Goal: Transaction & Acquisition: Purchase product/service

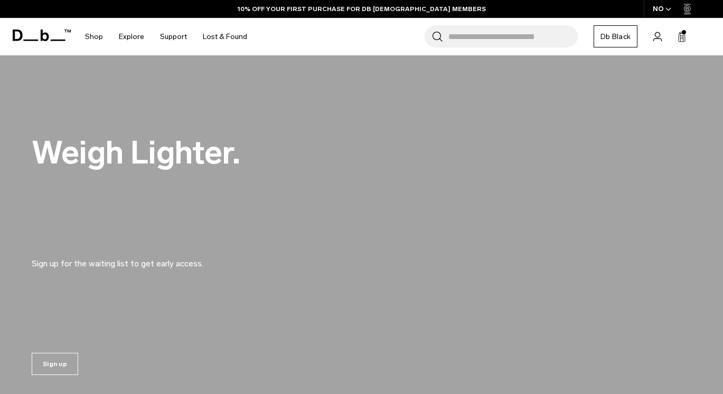
click at [656, 8] on div "NO" at bounding box center [661, 9] width 37 height 18
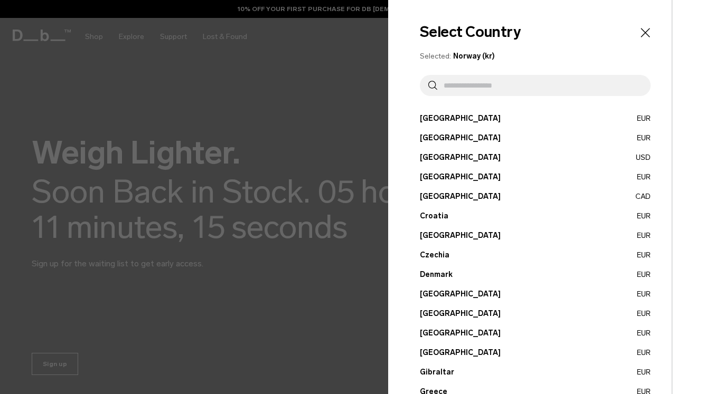
click at [503, 87] on input "text" at bounding box center [539, 85] width 205 height 21
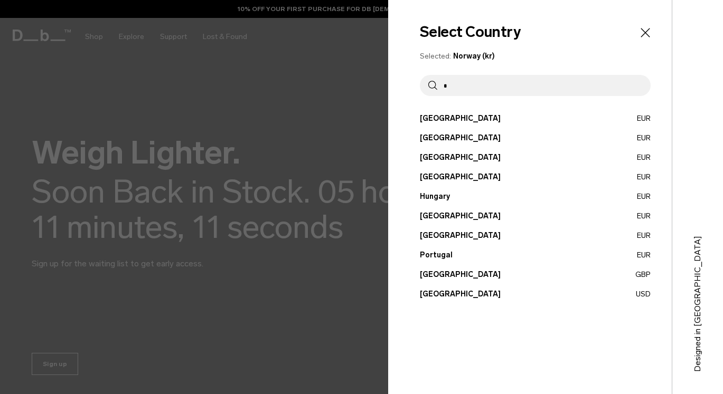
type input "*"
click at [458, 294] on button "United States USD" at bounding box center [535, 294] width 231 height 11
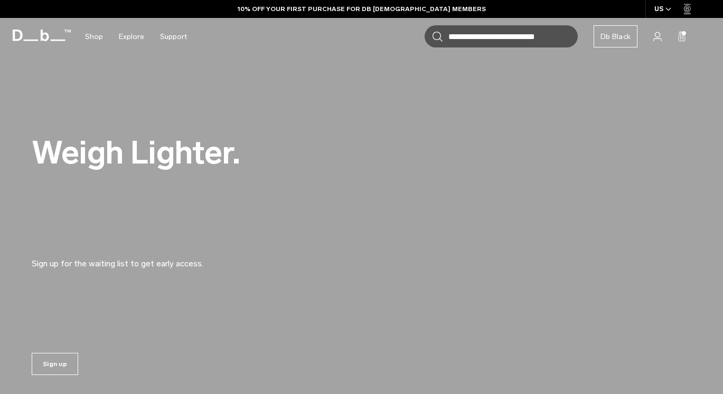
scroll to position [439, 0]
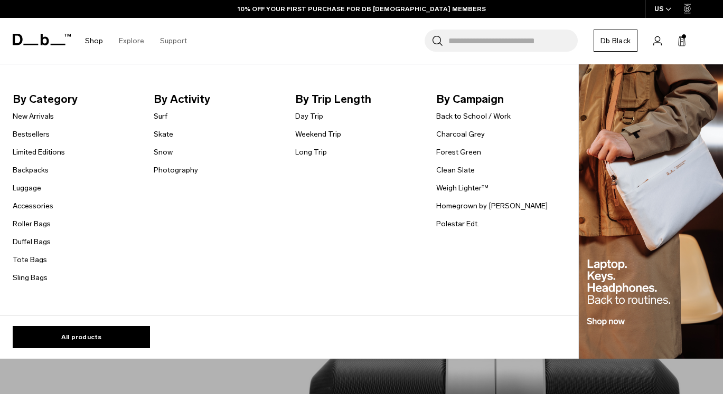
click at [92, 37] on link "Shop" at bounding box center [94, 40] width 18 height 37
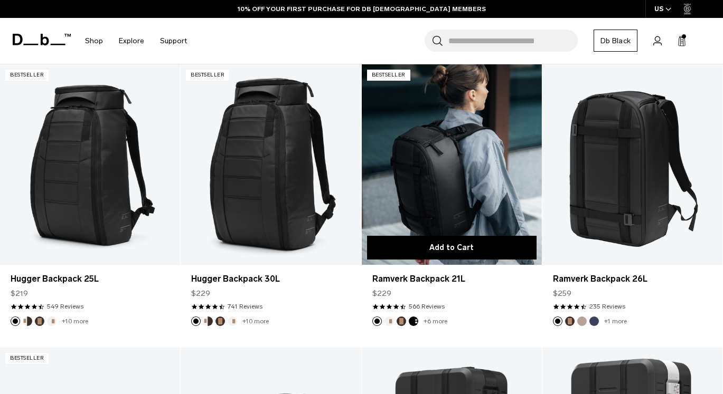
click at [477, 240] on button "Add to Cart" at bounding box center [451, 248] width 169 height 24
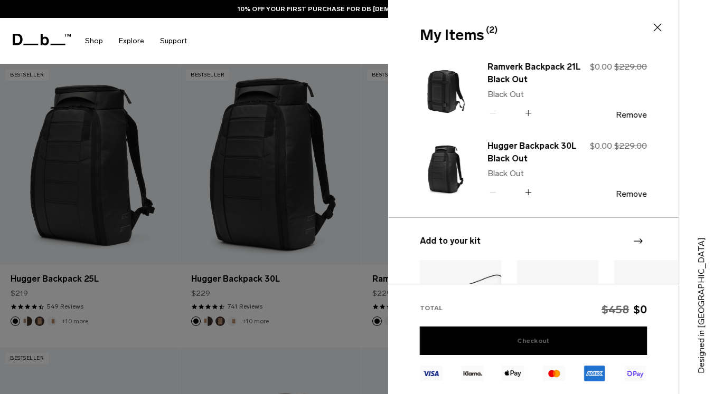
click at [563, 339] on link "Checkout" at bounding box center [533, 341] width 227 height 29
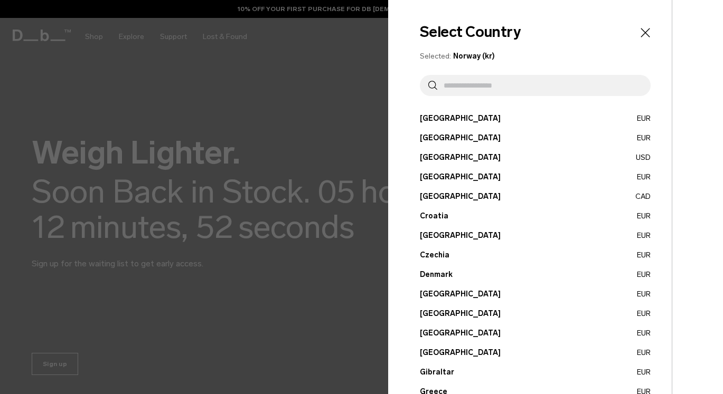
click at [433, 119] on button "Austria EUR" at bounding box center [535, 118] width 231 height 11
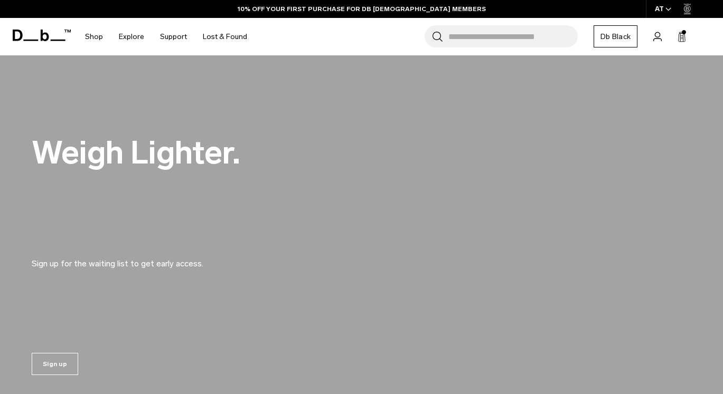
click at [470, 37] on input "Search for Bags, Luggage..." at bounding box center [512, 36] width 129 height 22
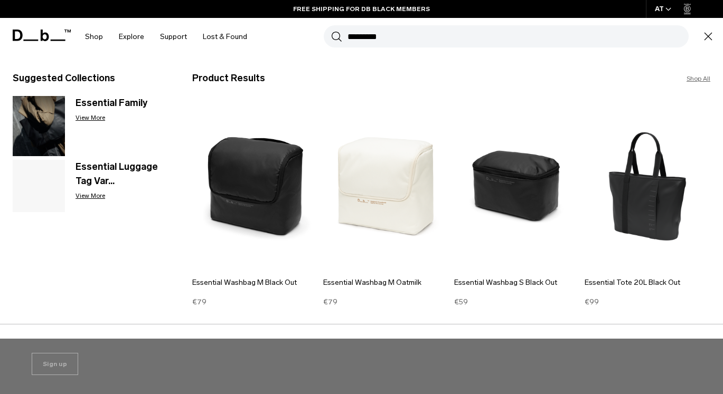
type input "*********"
click at [669, 16] on div "AT" at bounding box center [663, 9] width 35 height 18
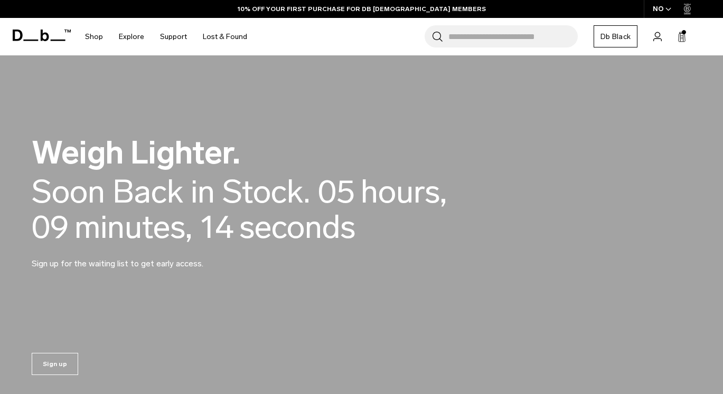
click at [518, 35] on input "Search for Bags, Luggage..." at bounding box center [512, 36] width 129 height 22
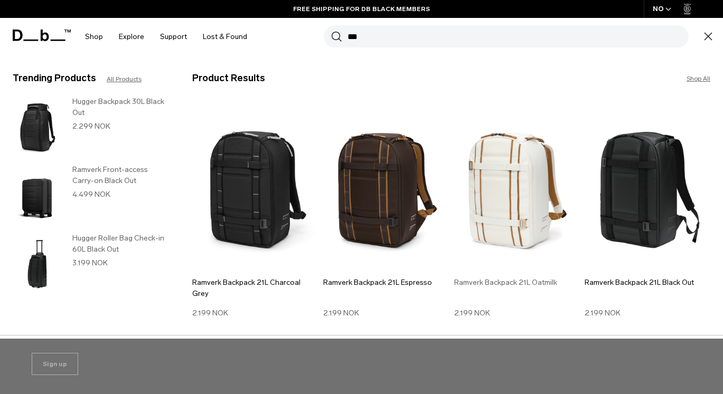
type input "***"
click at [551, 196] on img at bounding box center [517, 186] width 126 height 169
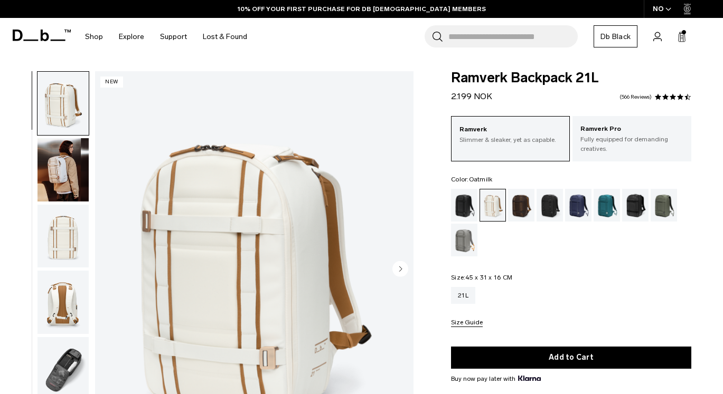
click at [660, 6] on div "NO" at bounding box center [661, 9] width 37 height 18
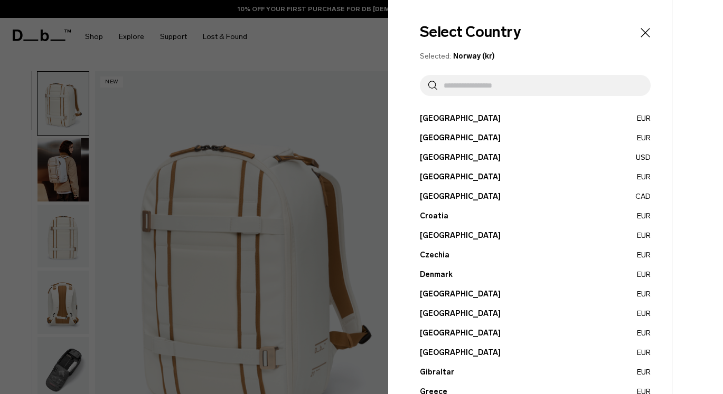
click at [531, 113] on button "Austria EUR" at bounding box center [535, 118] width 231 height 11
click at [426, 116] on button "Austria EUR" at bounding box center [535, 118] width 231 height 11
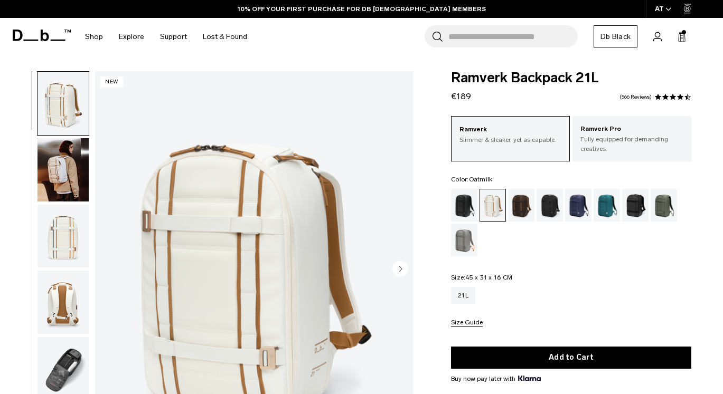
click at [509, 36] on input "Search for Bags, Luggage..." at bounding box center [512, 36] width 129 height 22
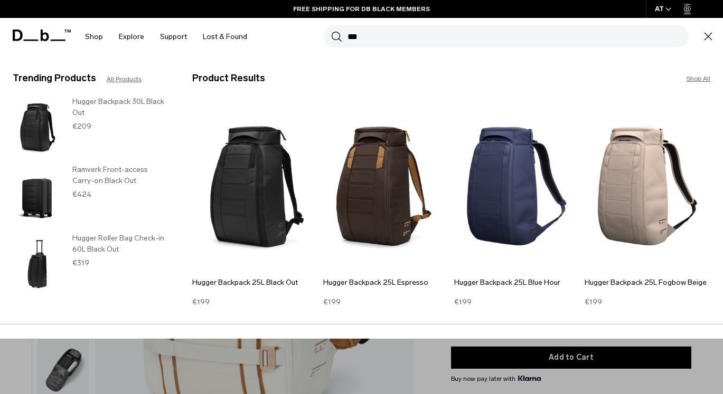
type input "***"
click at [331, 31] on button "Search" at bounding box center [336, 37] width 11 height 12
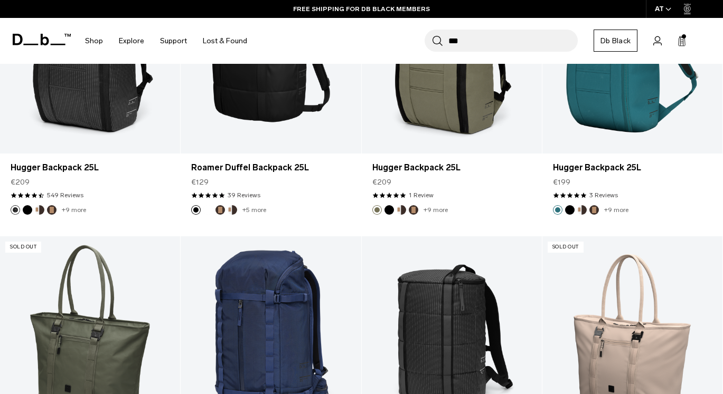
scroll to position [1399, 0]
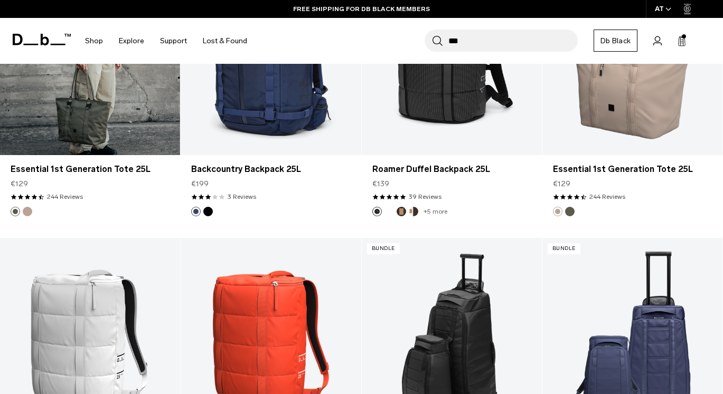
click at [30, 210] on button "Fogbow Beige" at bounding box center [28, 212] width 10 height 10
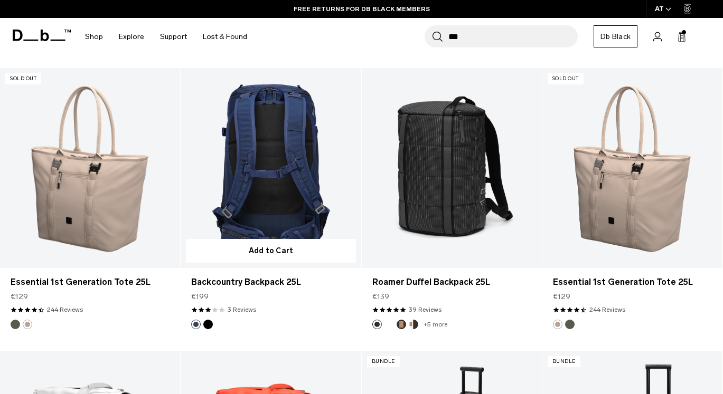
scroll to position [1414, 0]
